Goal: Task Accomplishment & Management: Complete application form

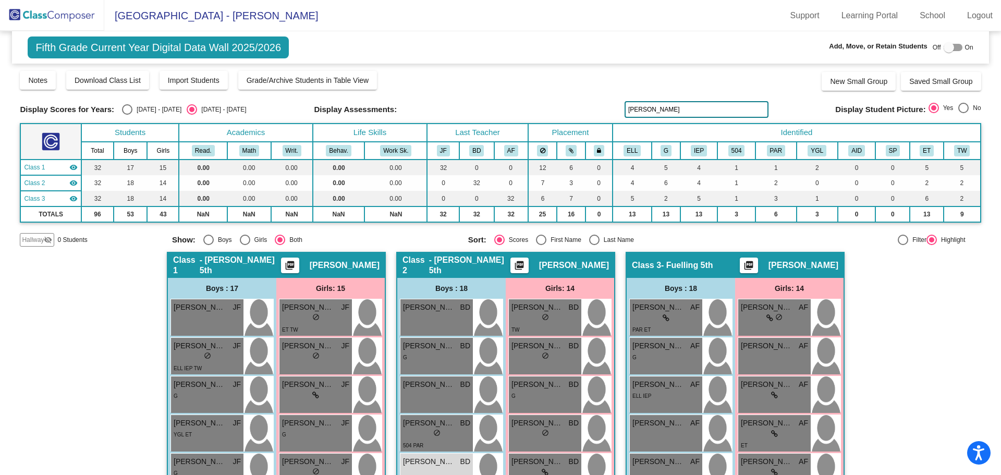
scroll to position [104, 0]
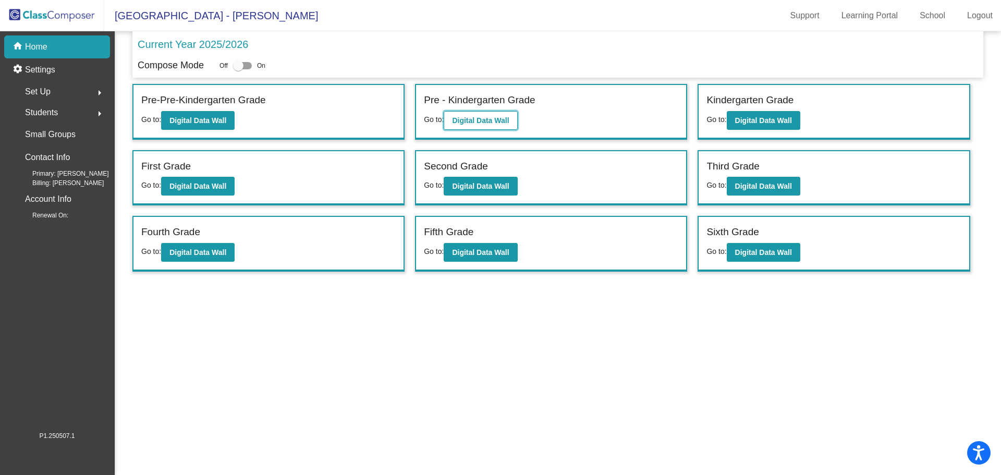
click at [500, 124] on b "Digital Data Wall" at bounding box center [480, 120] width 57 height 8
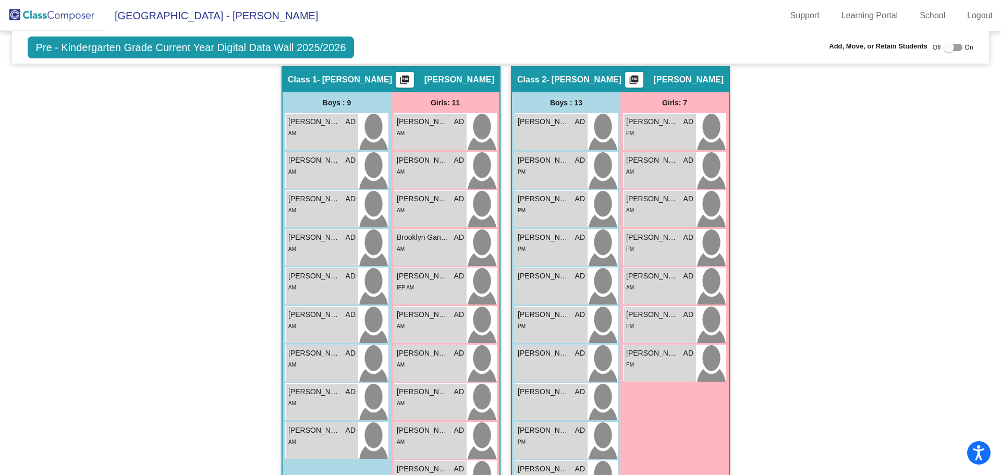
scroll to position [14, 0]
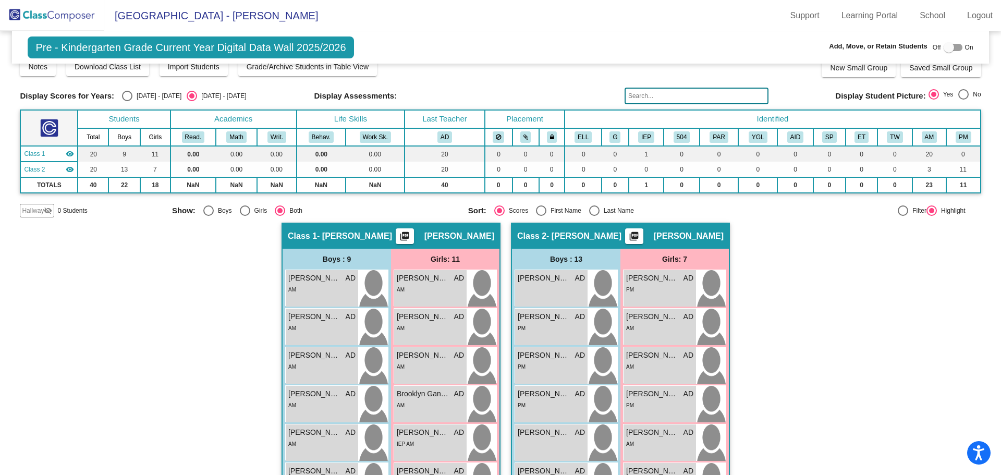
click at [685, 95] on input "text" at bounding box center [696, 96] width 144 height 17
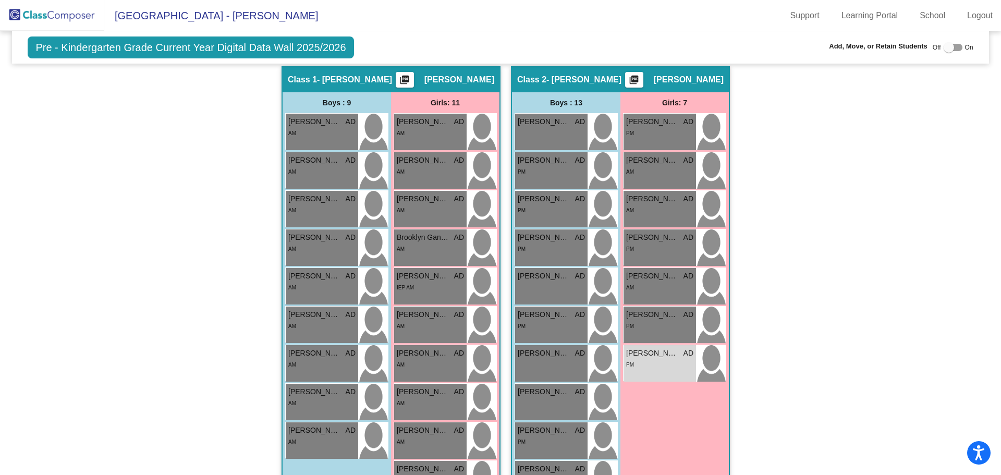
scroll to position [118, 0]
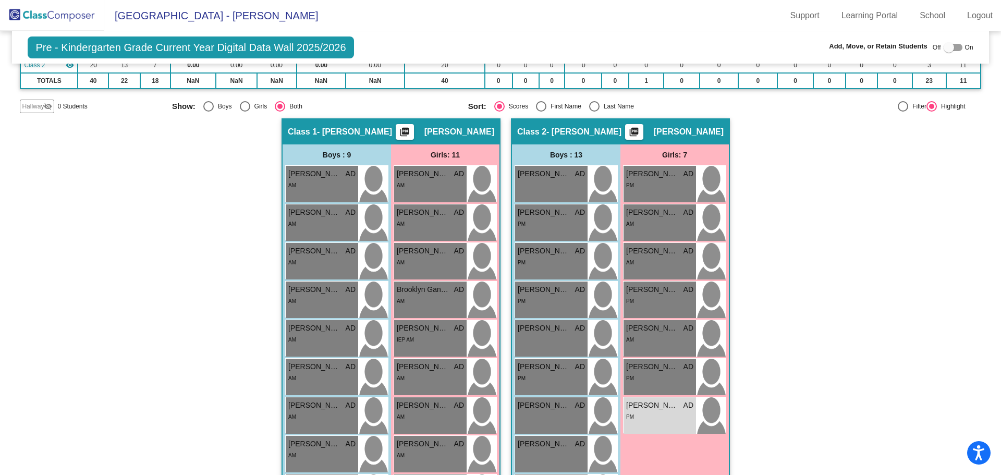
type input "[PERSON_NAME]"
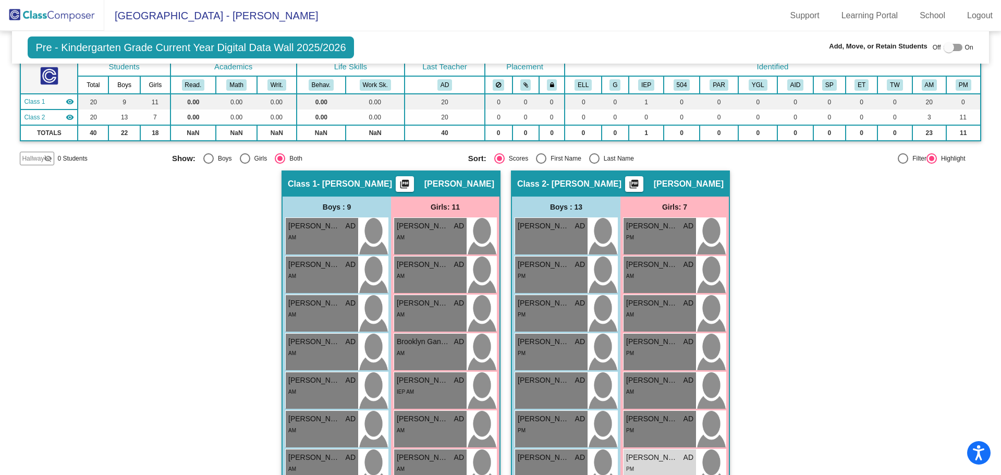
click at [38, 157] on span "Hallway" at bounding box center [33, 158] width 22 height 9
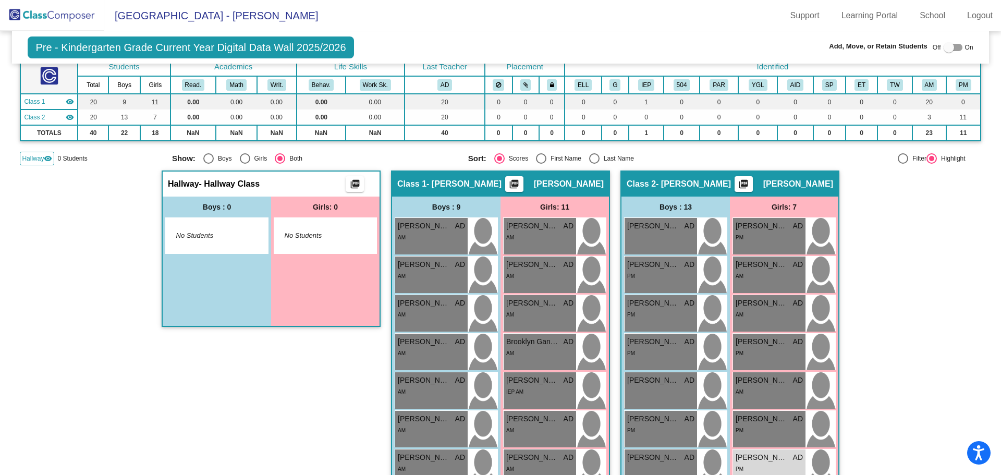
click at [943, 47] on div at bounding box center [948, 47] width 10 height 10
checkbox input "true"
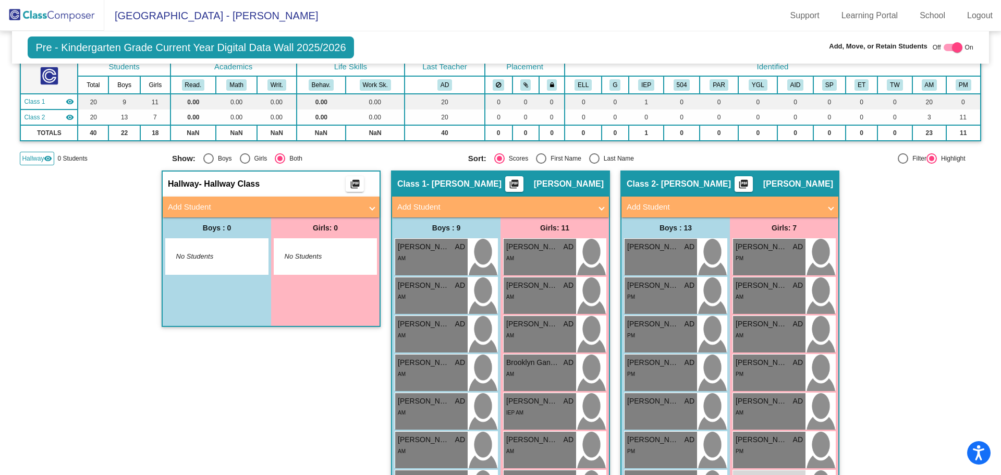
click at [217, 207] on mat-panel-title "Add Student" at bounding box center [265, 207] width 194 height 12
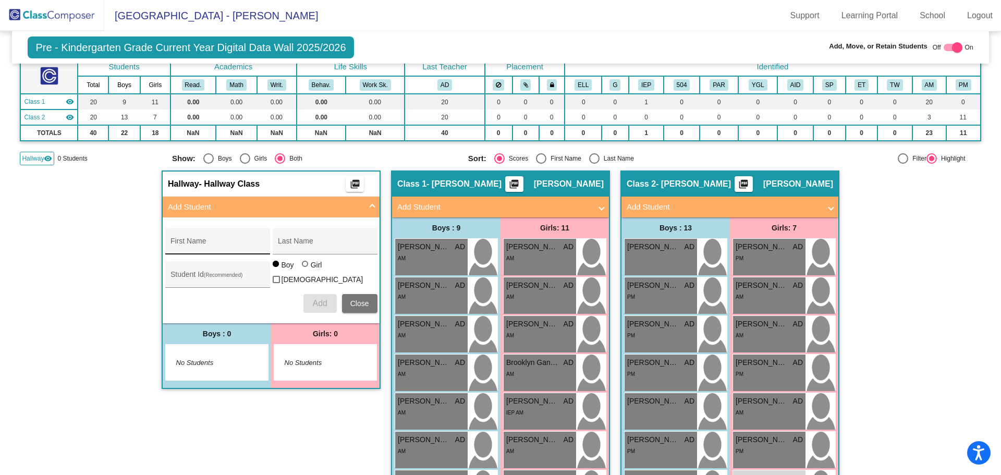
click at [217, 238] on div "First Name" at bounding box center [217, 244] width 94 height 21
click at [201, 247] on input "Binder" at bounding box center [217, 245] width 94 height 8
type input "B"
type input "Remi"
type input "Binder"
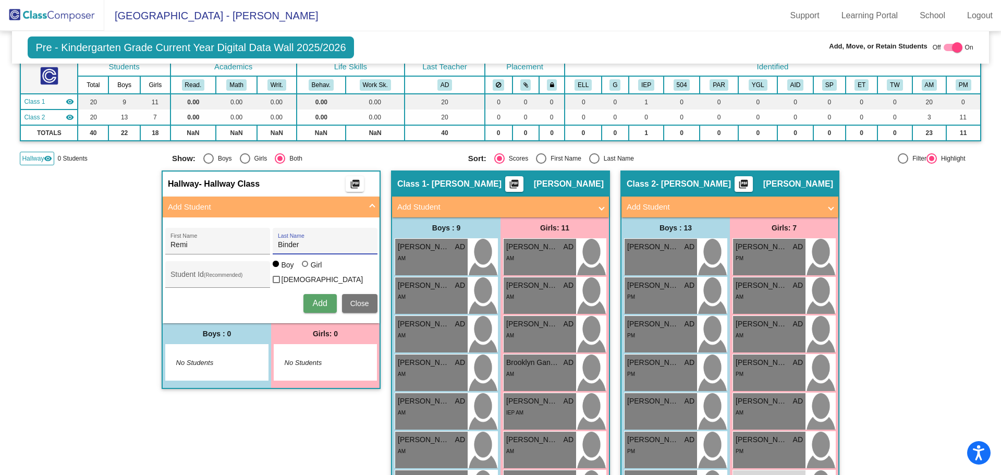
click at [303, 267] on div at bounding box center [305, 264] width 6 height 6
click at [305, 269] on input "Girl" at bounding box center [305, 269] width 1 height 1
radio input "true"
click at [320, 302] on span "Add" at bounding box center [319, 303] width 15 height 9
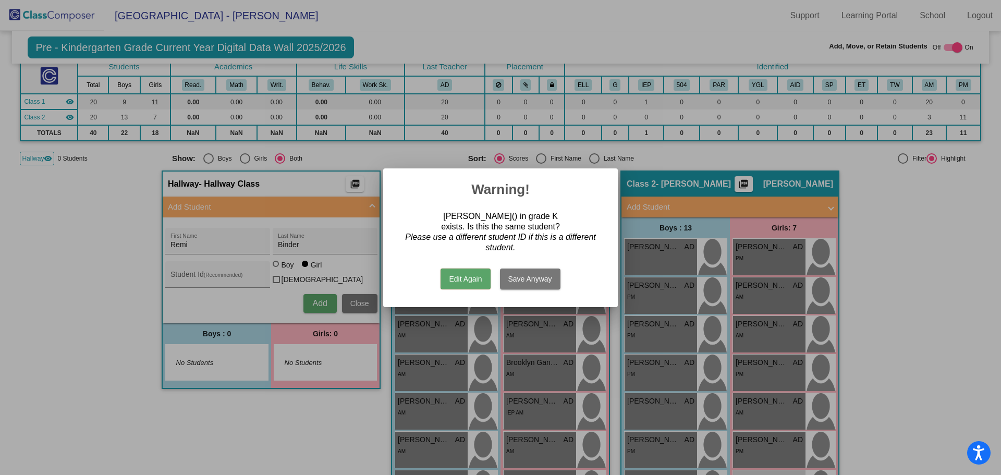
click at [362, 302] on div at bounding box center [500, 237] width 1001 height 475
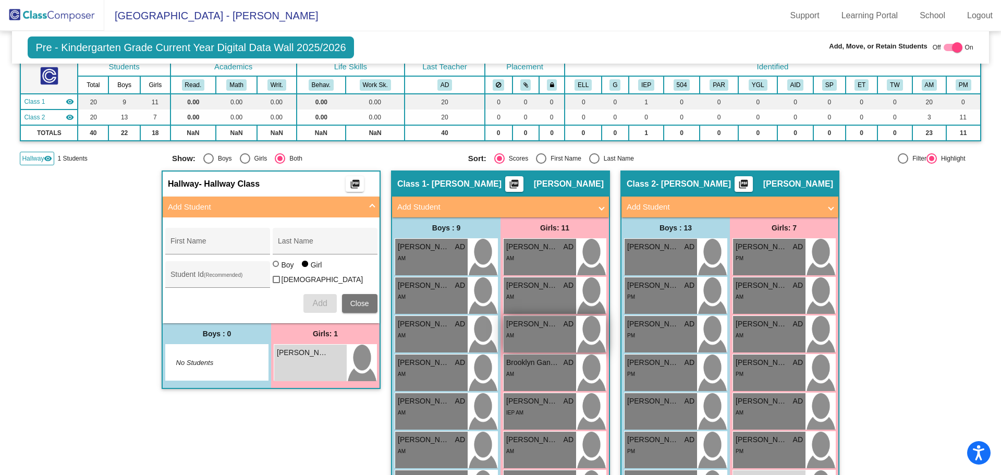
scroll to position [0, 0]
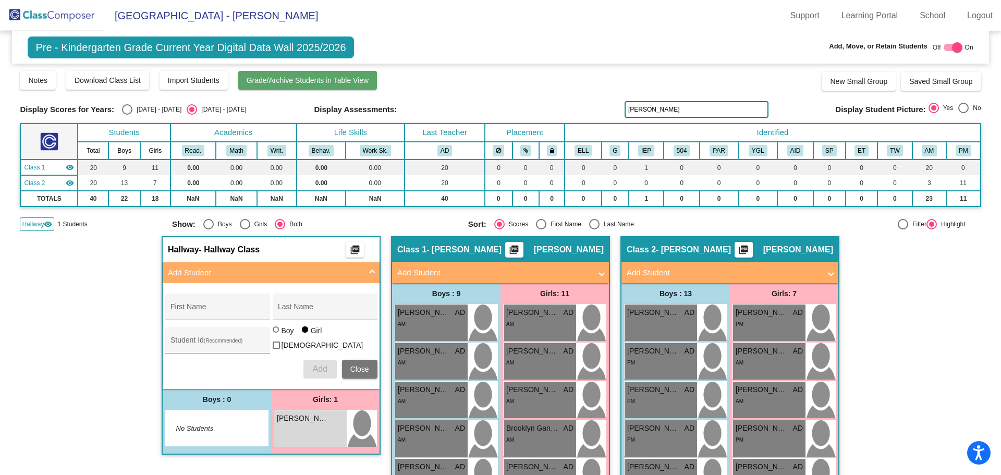
click at [316, 81] on span "Grade/Archive Students in Table View" at bounding box center [308, 80] width 122 height 8
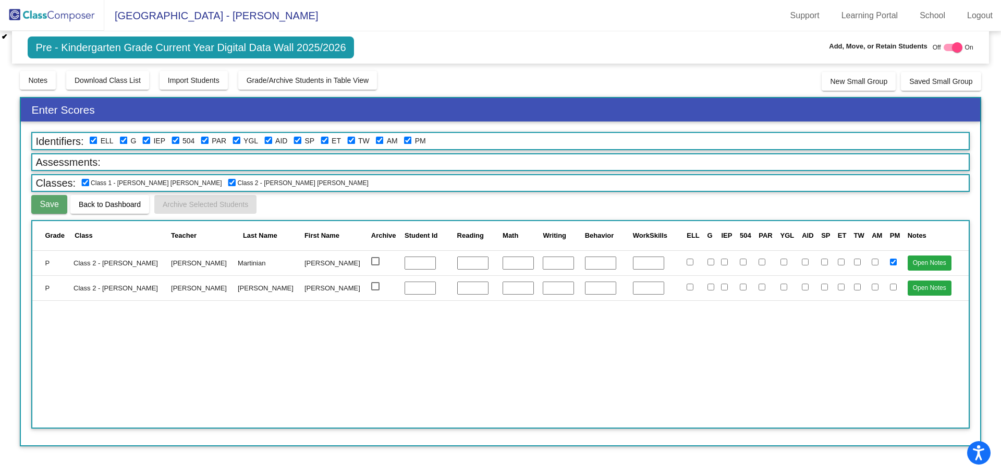
click at [78, 13] on img at bounding box center [52, 15] width 104 height 31
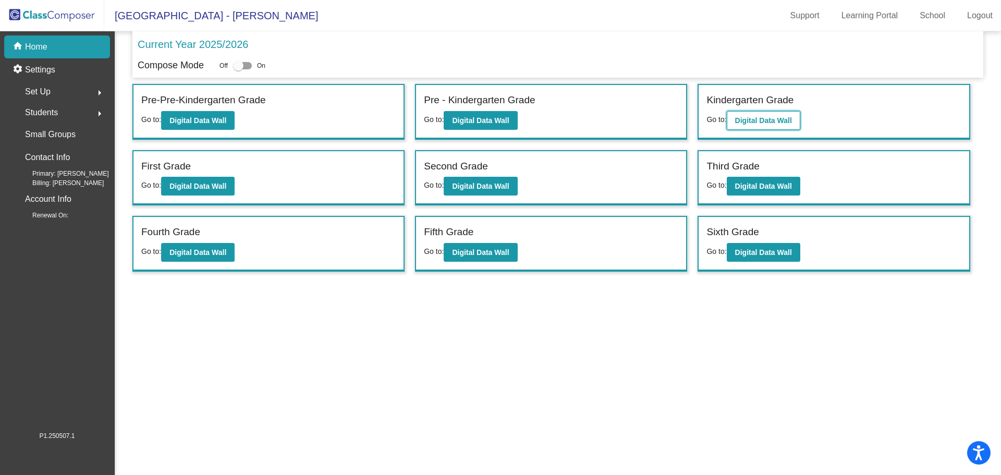
click at [767, 121] on b "Digital Data Wall" at bounding box center [763, 120] width 57 height 8
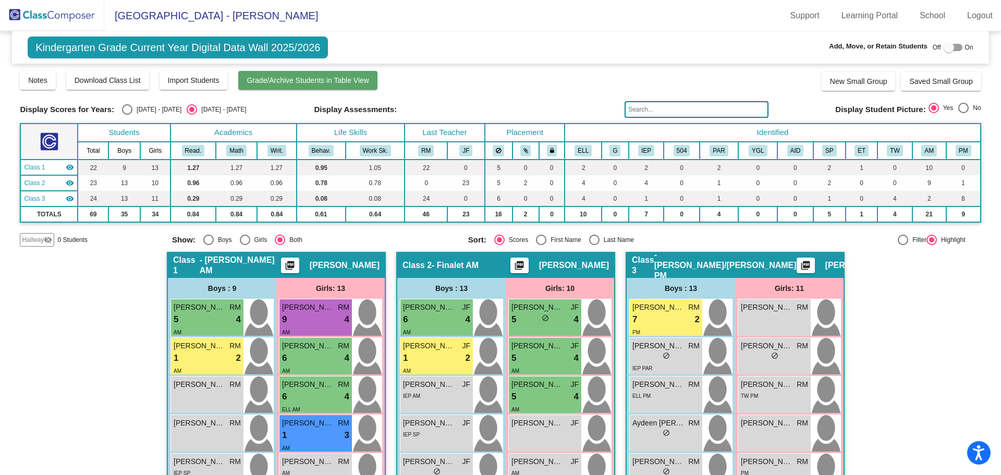
click at [286, 81] on span "Grade/Archive Students in Table View" at bounding box center [308, 80] width 122 height 8
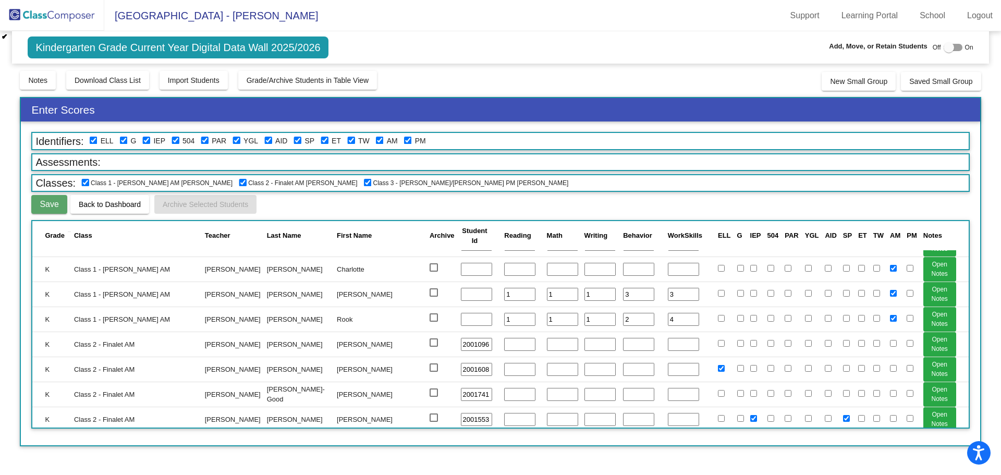
scroll to position [417, 0]
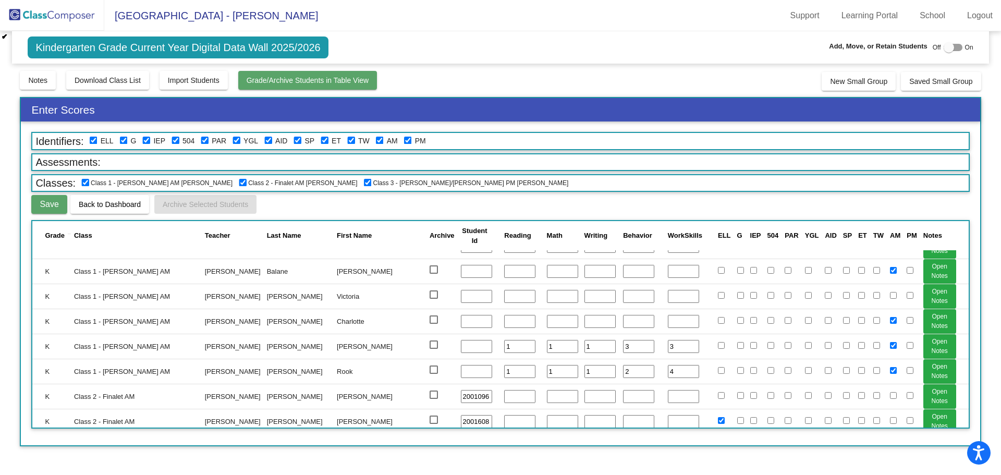
click at [311, 77] on span "Grade/Archive Students in Table View" at bounding box center [308, 80] width 122 height 8
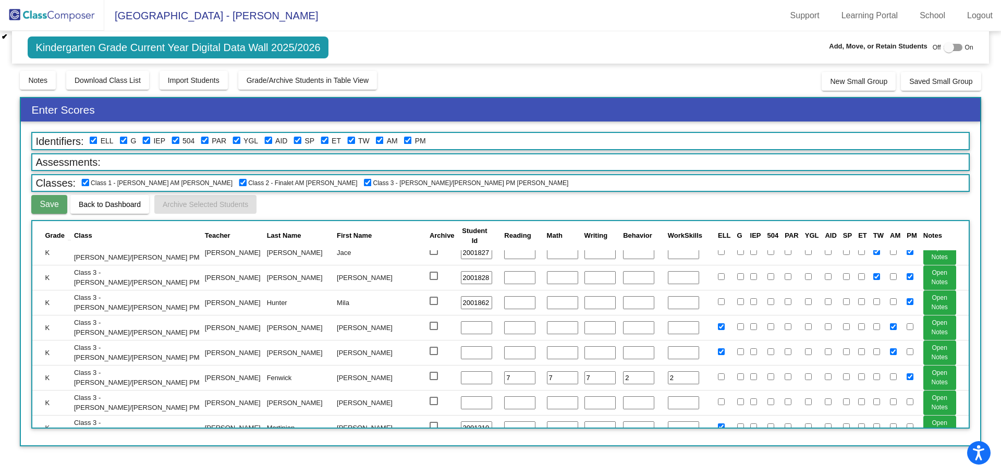
scroll to position [1555, 0]
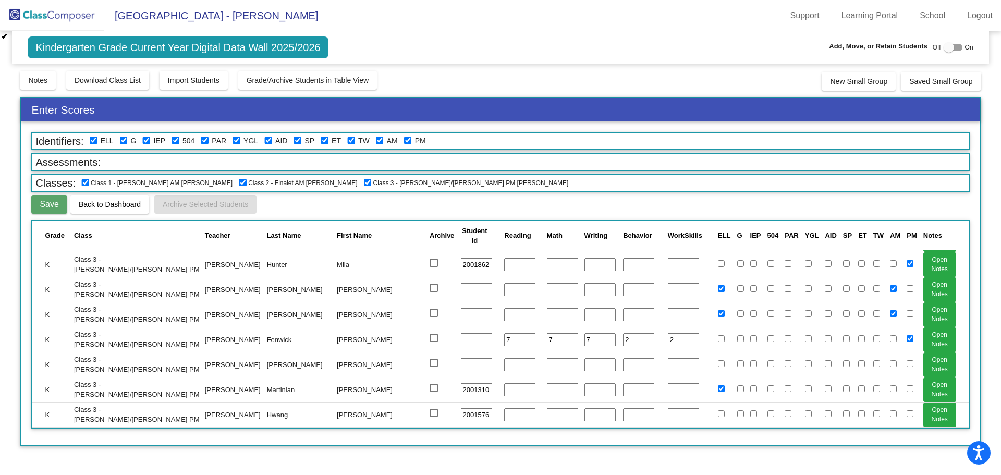
click at [671, 68] on div "Kindergarten Grade Current Year Digital Data Wall 2025/2026 Add, Move, or Retai…" at bounding box center [500, 238] width 961 height 415
click at [683, 83] on div "Notes Download Class List Import Students Grade/Archive Students in Table View …" at bounding box center [500, 80] width 961 height 21
click at [58, 12] on img at bounding box center [52, 15] width 104 height 31
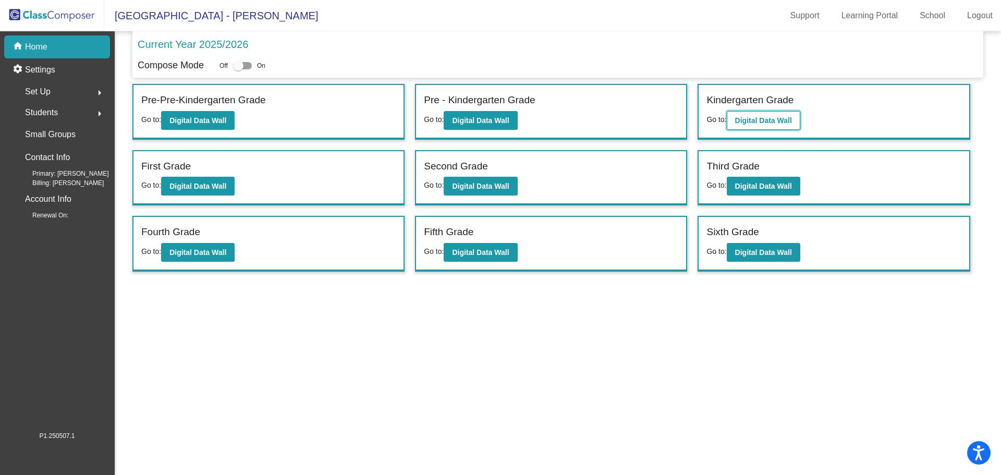
click at [752, 121] on b "Digital Data Wall" at bounding box center [763, 120] width 57 height 8
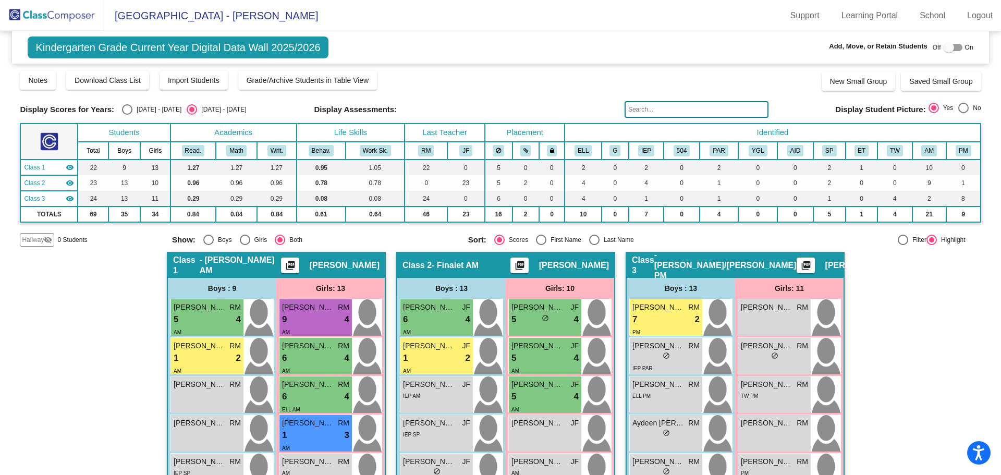
click at [670, 107] on input "text" at bounding box center [696, 109] width 144 height 17
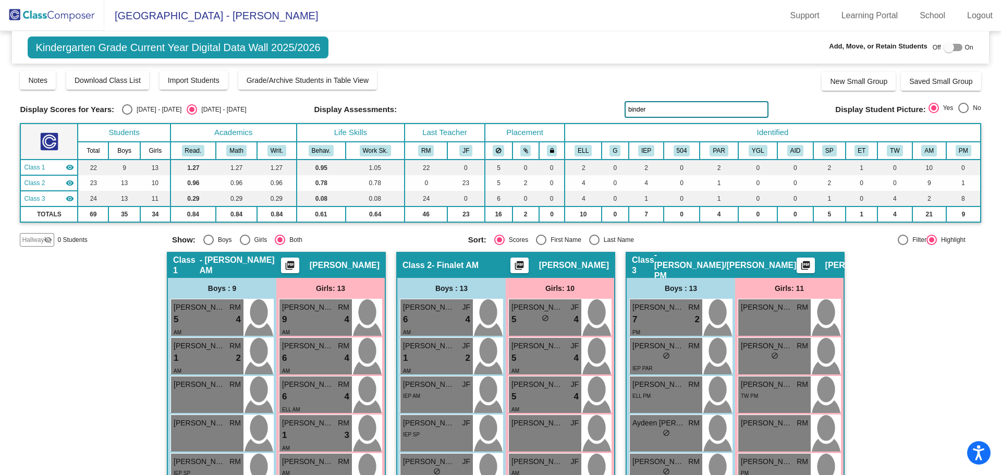
type input "binder"
click at [316, 80] on span "Grade/Archive Students in Table View" at bounding box center [308, 80] width 122 height 8
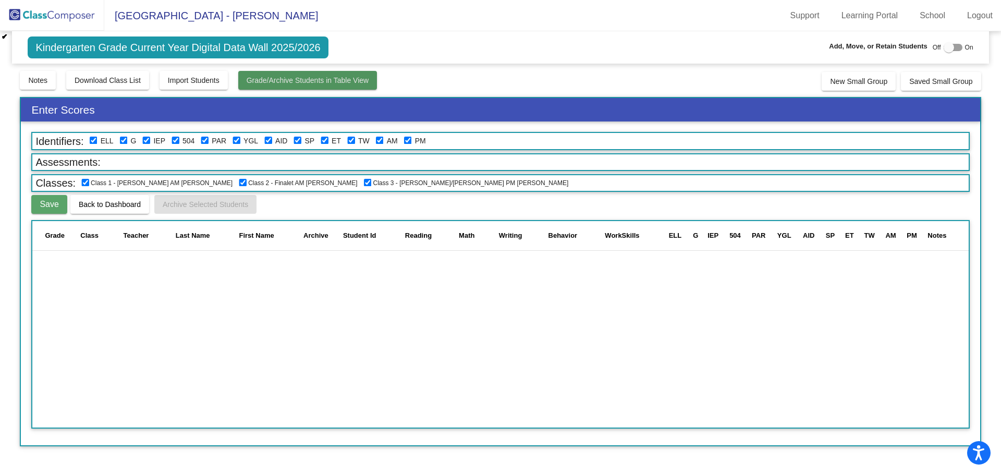
click at [359, 81] on span "Grade/Archive Students in Table View" at bounding box center [308, 80] width 122 height 8
click at [55, 16] on img at bounding box center [52, 15] width 104 height 31
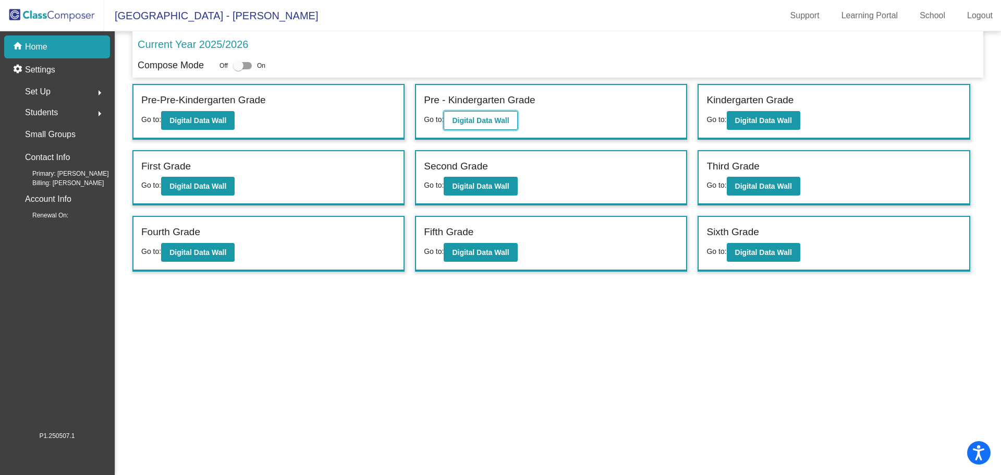
click at [486, 117] on b "Digital Data Wall" at bounding box center [480, 120] width 57 height 8
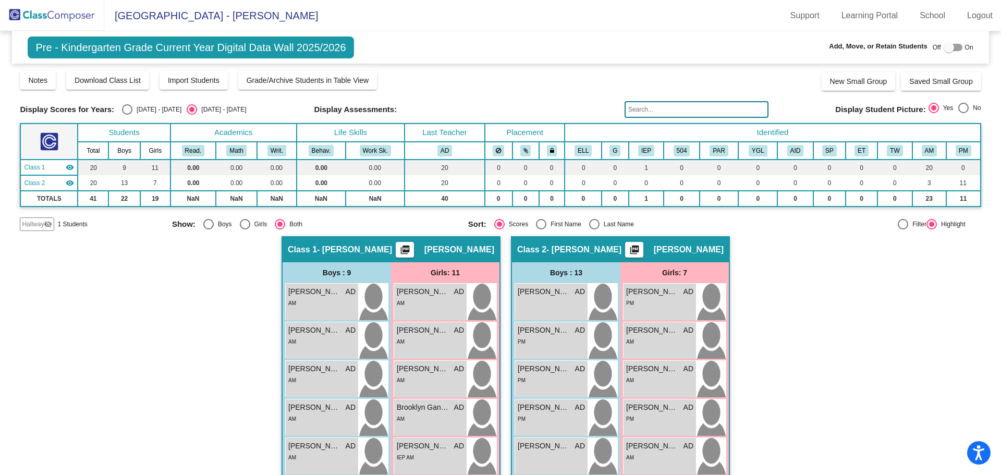
click at [944, 47] on div at bounding box center [948, 47] width 10 height 10
checkbox input "true"
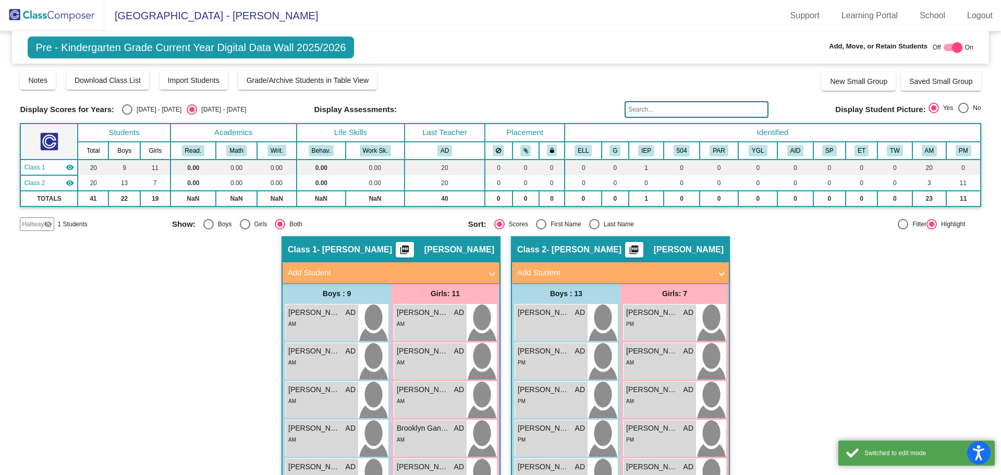
click at [34, 224] on span "Hallway" at bounding box center [33, 223] width 22 height 9
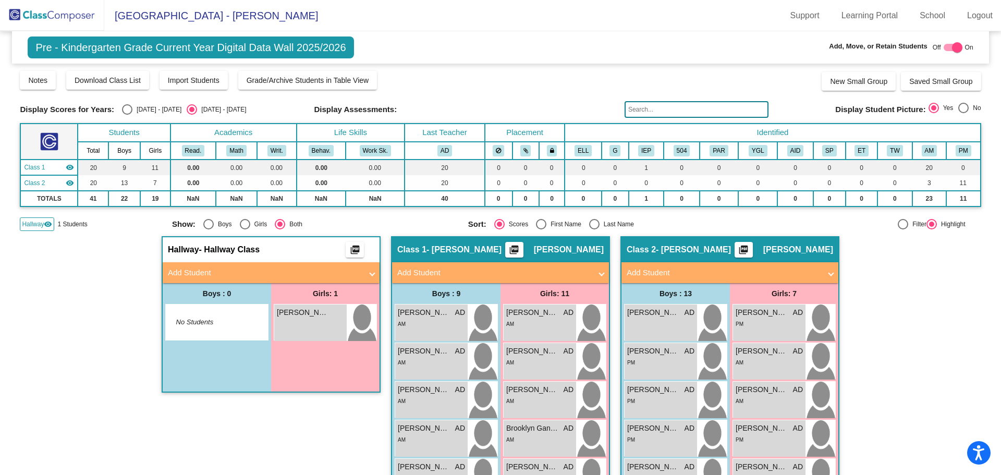
click at [209, 272] on mat-panel-title "Add Student" at bounding box center [265, 273] width 194 height 12
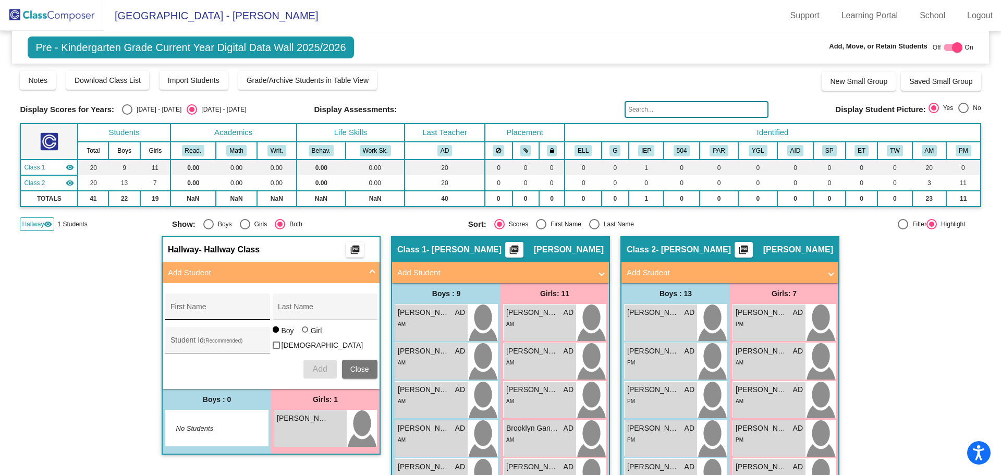
click at [215, 301] on div "First Name" at bounding box center [217, 309] width 94 height 21
click at [220, 307] on input "First Name" at bounding box center [217, 311] width 94 height 8
type input "[PERSON_NAME]"
type input "Binder"
click at [304, 333] on label "Girl" at bounding box center [313, 330] width 23 height 10
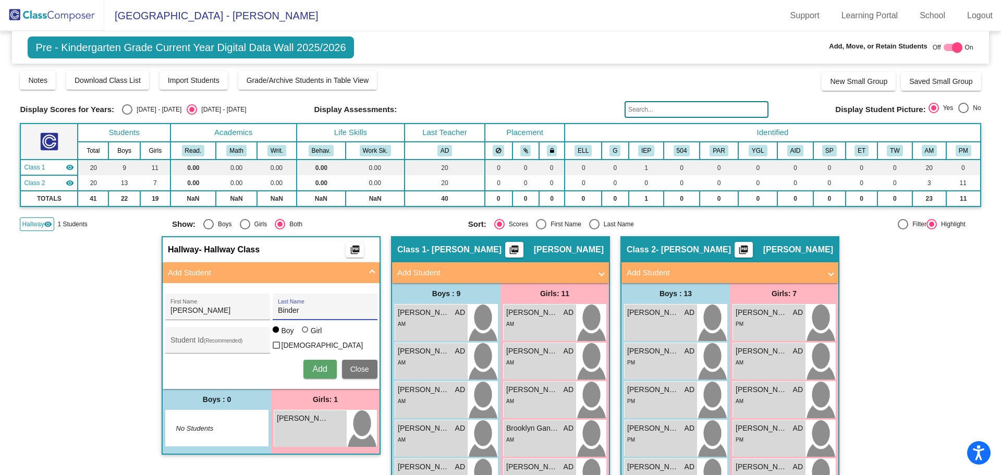
click at [305, 335] on input "Girl" at bounding box center [305, 335] width 1 height 1
radio input "true"
click at [316, 369] on span "Add" at bounding box center [319, 368] width 15 height 9
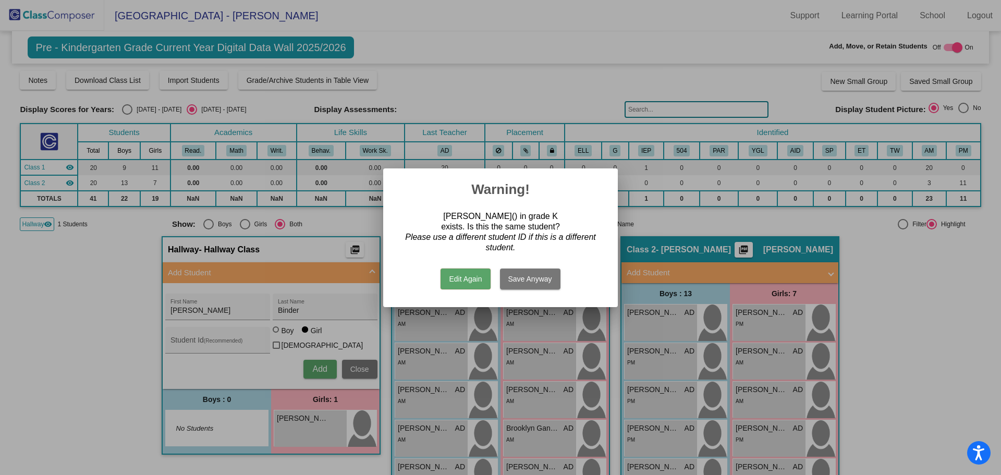
click at [524, 280] on button "Save Anyway" at bounding box center [530, 278] width 60 height 21
